Goal: Task Accomplishment & Management: Manage account settings

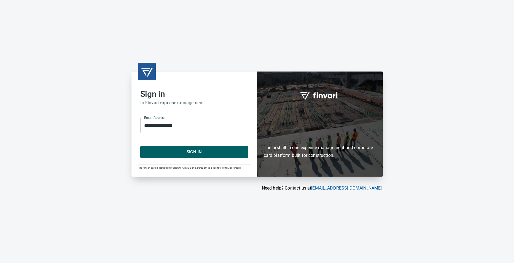
click at [192, 151] on span "Sign In" at bounding box center [194, 152] width 96 height 7
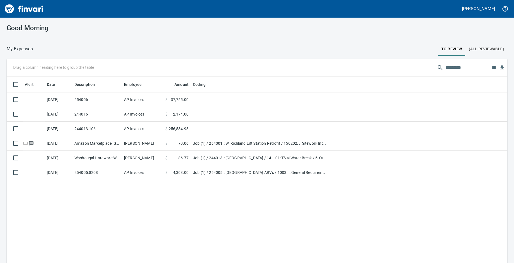
scroll to position [1, 1]
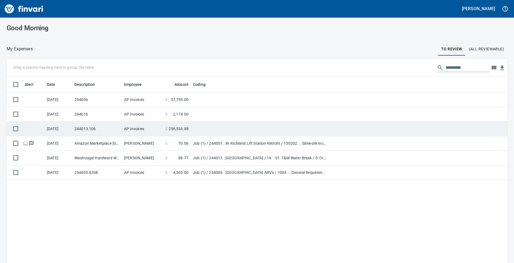
click at [211, 132] on td at bounding box center [260, 129] width 138 height 15
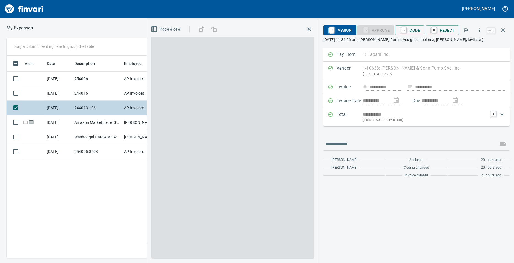
scroll to position [199, 359]
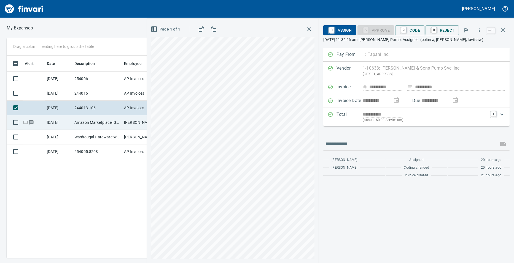
click at [118, 123] on td "Amazon Marketplace Seattle WA" at bounding box center [97, 122] width 50 height 15
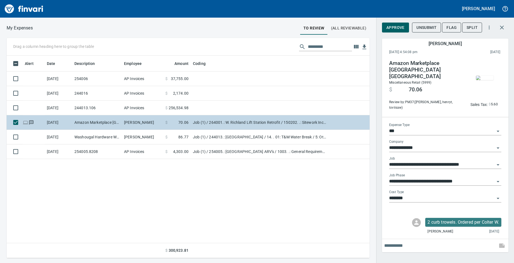
click at [91, 120] on td "Amazon Marketplace Seattle WA" at bounding box center [97, 122] width 50 height 15
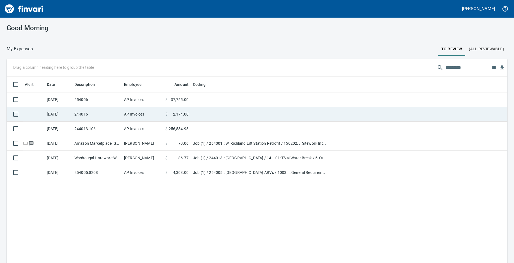
scroll to position [199, 492]
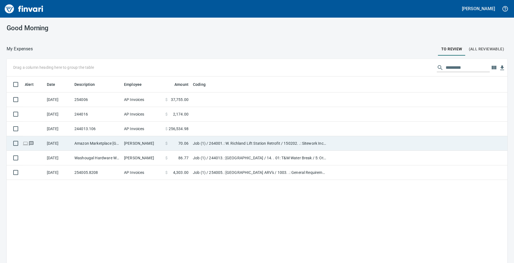
click at [117, 144] on td "Amazon Marketplace Seattle WA" at bounding box center [97, 143] width 50 height 15
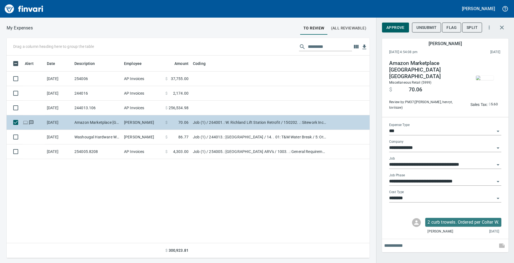
scroll to position [199, 359]
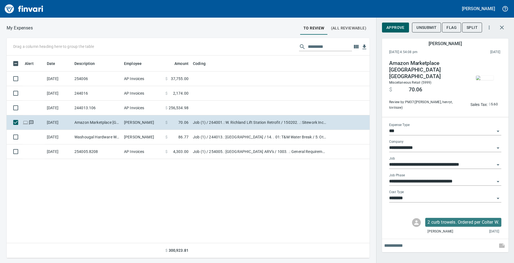
click at [484, 80] on img "button" at bounding box center [485, 78] width 18 height 4
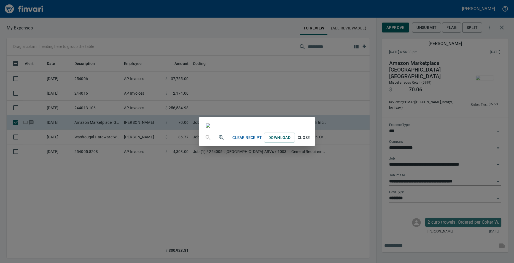
scroll to position [18, 0]
click at [310, 141] on span "Close" at bounding box center [303, 137] width 13 height 7
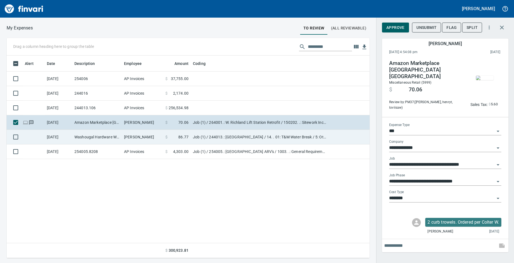
click at [237, 142] on td "Job (1) / 244013.: Lower Prune Hill Booster Station / 14. . 01: T&M Water Break…" at bounding box center [260, 137] width 138 height 15
type input "**********"
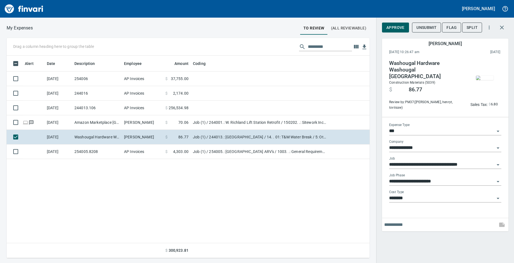
click at [483, 80] on img "button" at bounding box center [485, 78] width 18 height 4
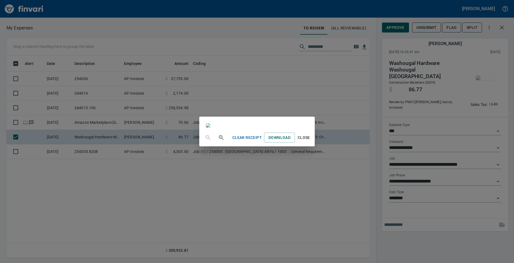
click at [310, 141] on span "Close" at bounding box center [303, 137] width 13 height 7
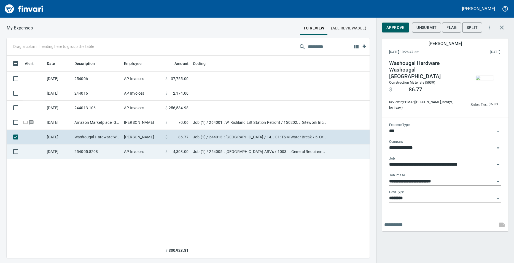
click at [185, 154] on span "4,303.00" at bounding box center [180, 152] width 15 height 6
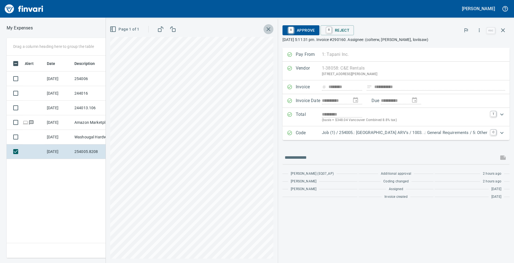
click at [265, 29] on icon "button" at bounding box center [268, 29] width 7 height 7
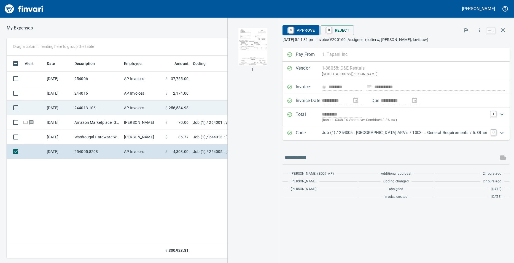
click at [101, 102] on td "244013.106" at bounding box center [97, 108] width 50 height 15
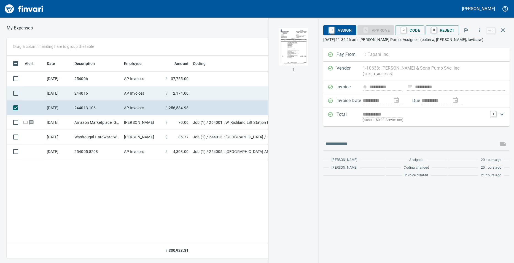
click at [160, 87] on td "AP Invoices" at bounding box center [142, 93] width 41 height 15
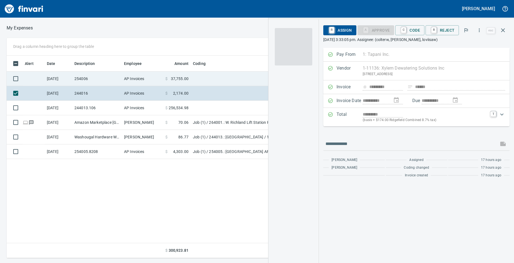
click at [162, 77] on td "AP Invoices" at bounding box center [142, 79] width 41 height 15
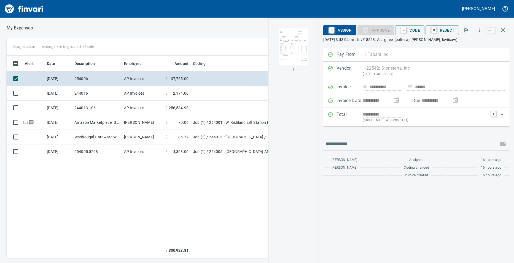
click at [294, 39] on img "button" at bounding box center [293, 46] width 37 height 37
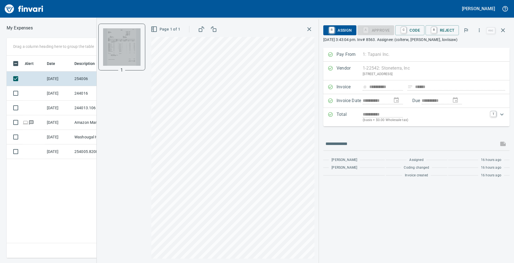
click at [137, 56] on img "button" at bounding box center [121, 46] width 37 height 37
click at [311, 29] on icon "button" at bounding box center [309, 29] width 4 height 4
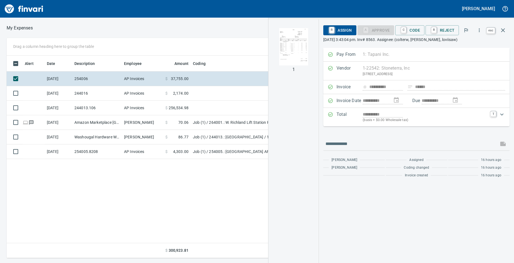
click at [503, 28] on icon "button" at bounding box center [503, 30] width 7 height 7
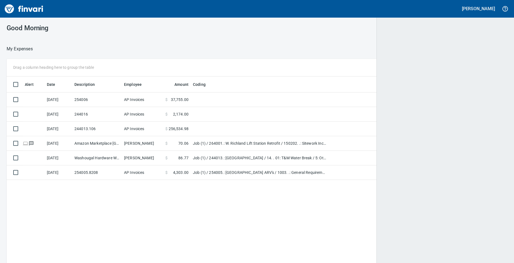
scroll to position [199, 491]
